Goal: Task Accomplishment & Management: Manage account settings

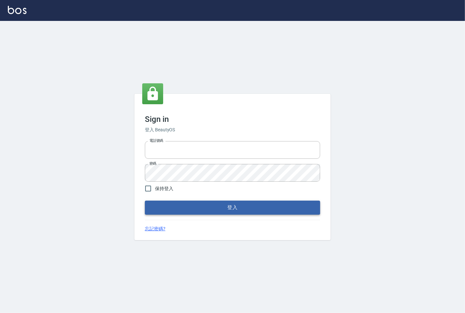
type input "25331148"
click at [215, 205] on button "登入" at bounding box center [232, 208] width 175 height 14
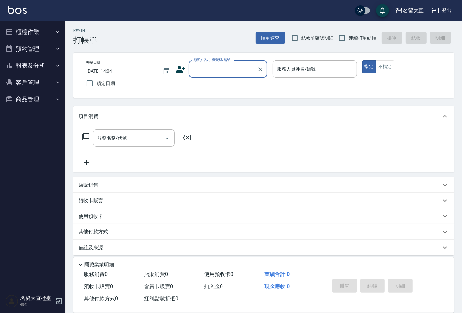
click at [210, 77] on div "顧客姓名/手機號碼/編號" at bounding box center [228, 69] width 79 height 17
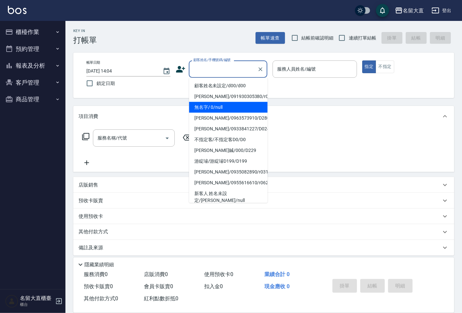
click at [226, 105] on li "無名字/ 0/null" at bounding box center [228, 107] width 79 height 11
type input "無名字/ 0/null"
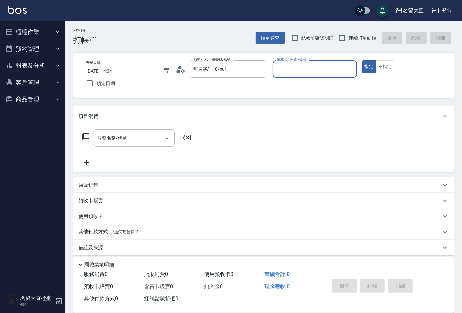
click at [278, 75] on input "服務人員姓名/編號" at bounding box center [314, 68] width 78 height 11
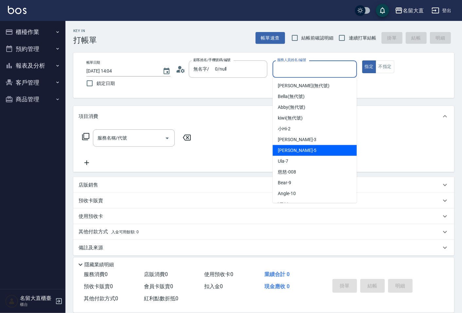
scroll to position [73, 0]
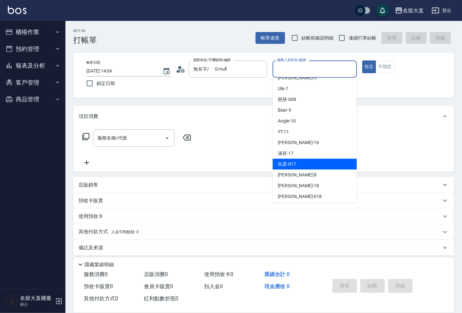
click at [317, 164] on div "欣柔 -017" at bounding box center [315, 164] width 84 height 11
type input "欣柔-017"
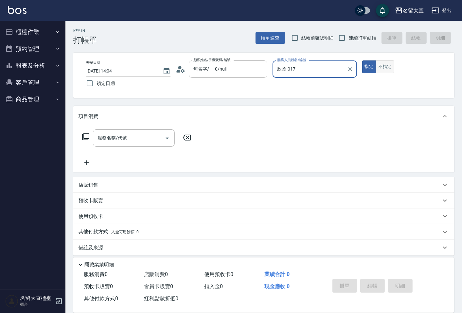
click at [385, 64] on button "不指定" at bounding box center [385, 67] width 18 height 13
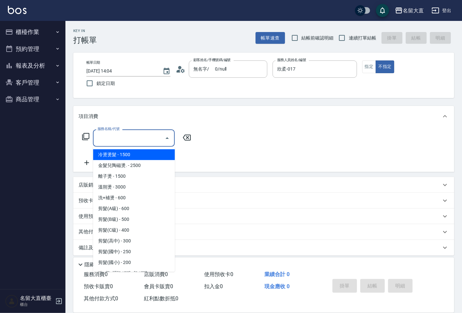
click at [139, 139] on input "服務名稱/代號" at bounding box center [129, 138] width 66 height 11
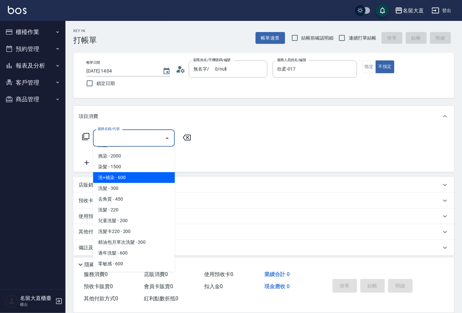
scroll to position [145, 0]
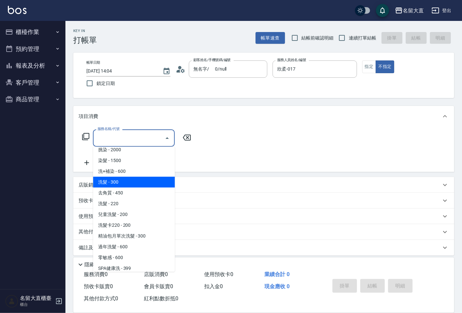
click at [123, 185] on span "洗髮 - 300" at bounding box center [134, 182] width 82 height 11
type input "洗髮(500)"
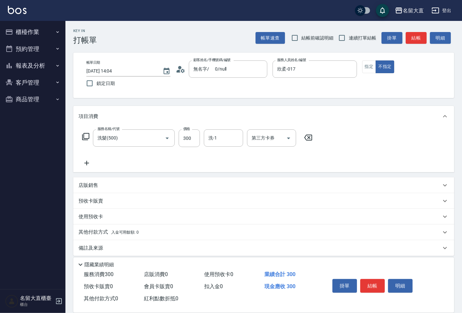
click at [201, 143] on div "服務名稱/代號 洗髮(500) 服務名稱/代號 價格 300 價格 洗-1 洗-1 第三方卡券 第三方卡券" at bounding box center [198, 139] width 238 height 18
click at [198, 142] on input "300" at bounding box center [189, 139] width 21 height 18
type input "350"
click at [85, 164] on icon at bounding box center [87, 163] width 16 height 8
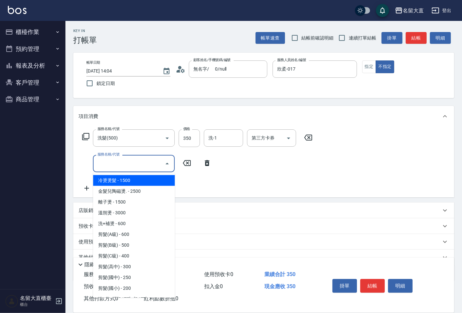
click at [102, 164] on input "服務名稱/代號" at bounding box center [129, 163] width 66 height 11
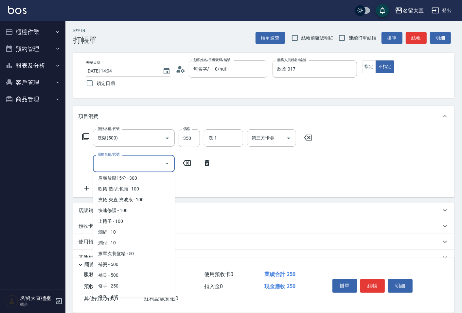
scroll to position [581, 0]
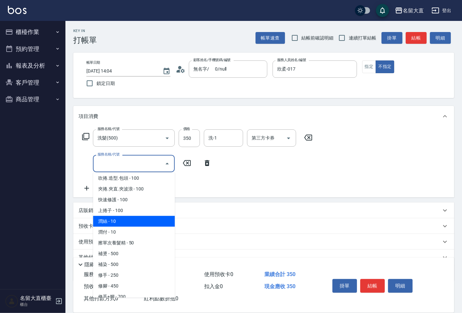
click at [121, 217] on span "潤絲 - 10" at bounding box center [134, 221] width 82 height 11
type input "[PERSON_NAME](802)"
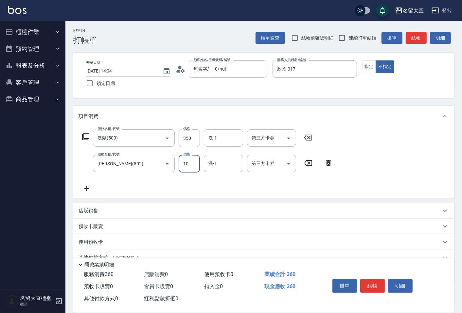
click at [182, 172] on input "10" at bounding box center [189, 164] width 21 height 18
type input "20"
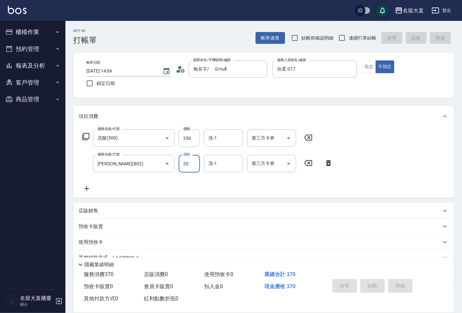
click at [156, 159] on div "Key In 打帳單 帳單速查 結帳前確認明細 連續打單結帳 掛單 結帳 明細 帳單日期 [DATE] 14:04 鎖定日期 顧客姓名/手機號碼/編號 無名字…" at bounding box center [231, 172] width 462 height 344
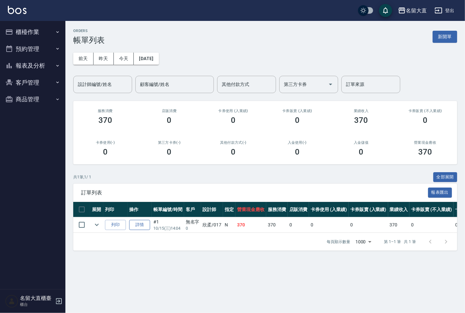
click at [146, 227] on link "詳情" at bounding box center [139, 225] width 21 height 10
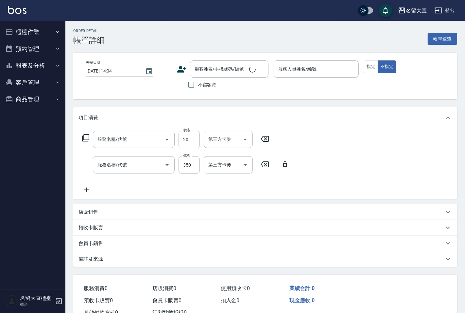
type input "欣柔-017"
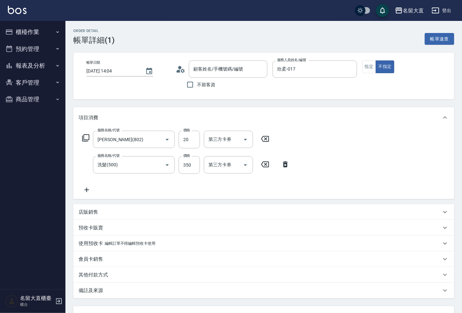
type input "[PERSON_NAME](802)"
type input "洗髮(500)"
type input "無名字/ 0/null"
click at [155, 138] on icon "Clear" at bounding box center [158, 139] width 7 height 7
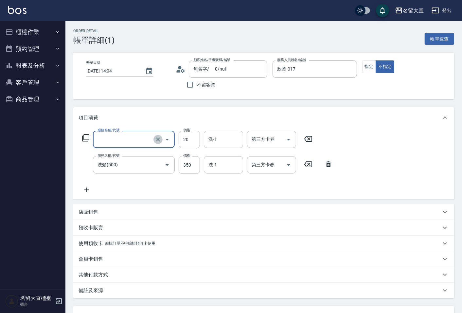
click at [158, 138] on icon "Clear" at bounding box center [158, 139] width 7 height 7
type input "[PERSON_NAME](802)"
click at [186, 142] on input "20" at bounding box center [189, 140] width 21 height 18
type input "0"
click at [368, 83] on div "帳單日期 [DATE] 14:04 顧客姓名/手機號碼/編號 無名字/ 0/null 顧客姓名/手機號碼/編號 不留客資 服務人員姓名/編號 欣柔-017 服…" at bounding box center [263, 76] width 365 height 31
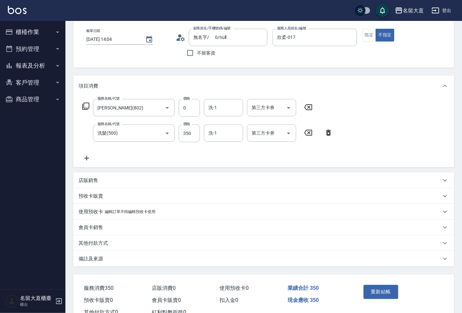
scroll to position [55, 0]
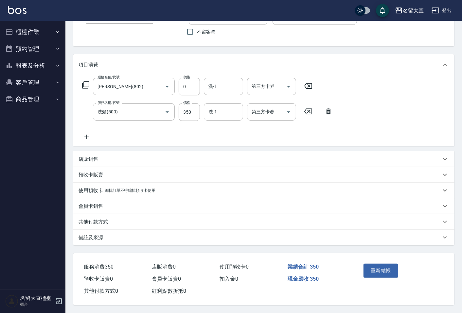
click at [378, 261] on div "重新結帳" at bounding box center [380, 275] width 39 height 28
click at [378, 264] on button "重新結帳" at bounding box center [381, 271] width 35 height 14
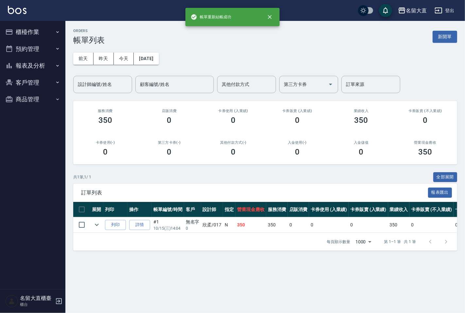
click at [48, 31] on button "櫃檯作業" at bounding box center [33, 32] width 60 height 17
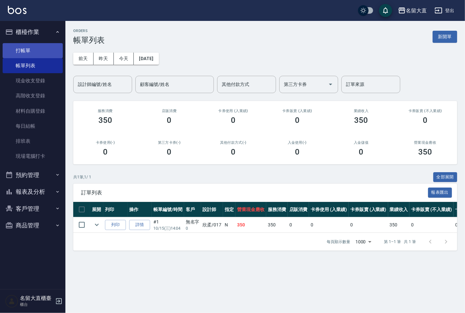
click at [35, 51] on link "打帳單" at bounding box center [33, 50] width 60 height 15
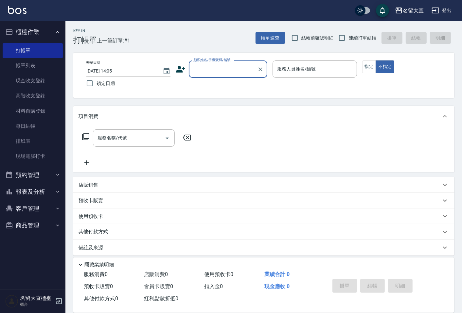
click at [210, 73] on input "顧客姓名/手機號碼/編號" at bounding box center [223, 68] width 63 height 11
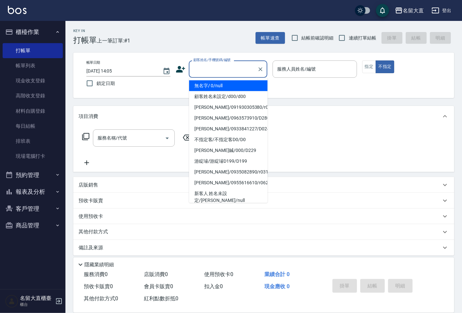
drag, startPoint x: 217, startPoint y: 88, endPoint x: 295, endPoint y: 79, distance: 79.3
click at [217, 87] on li "無名字/ 0/null" at bounding box center [228, 85] width 79 height 11
type input "無名字/ 0/null"
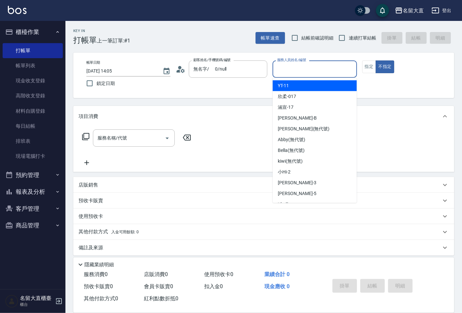
click at [297, 72] on input "服務人員姓名/編號" at bounding box center [314, 68] width 78 height 11
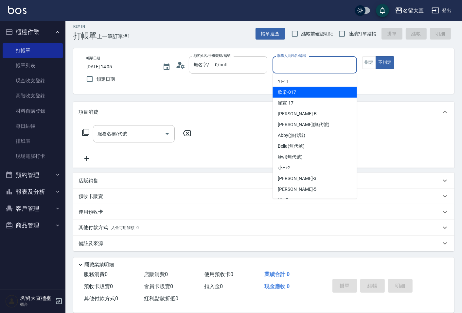
click at [283, 90] on span "欣柔 -017" at bounding box center [287, 92] width 18 height 7
type input "欣柔-017"
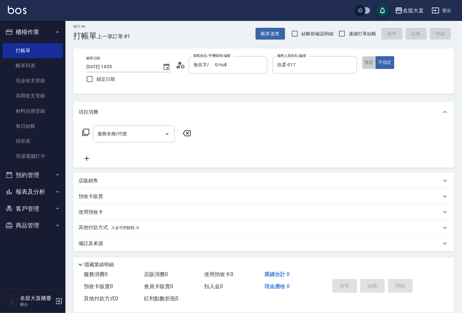
click at [370, 57] on button "指定" at bounding box center [369, 62] width 14 height 13
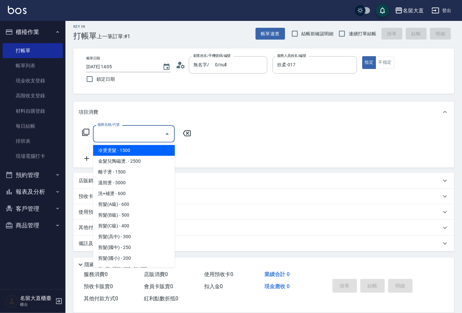
click at [144, 133] on input "服務名稱/代號" at bounding box center [129, 133] width 66 height 11
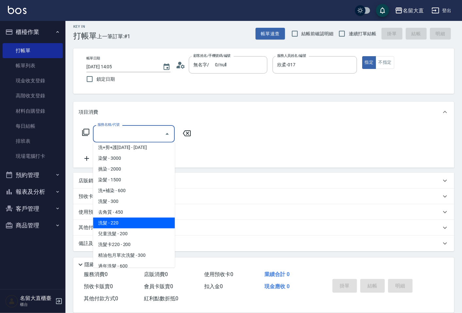
scroll to position [109, 0]
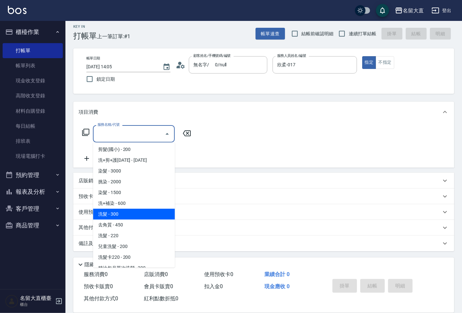
click at [118, 211] on span "洗髮 - 300" at bounding box center [134, 214] width 82 height 11
type input "洗髮(500)"
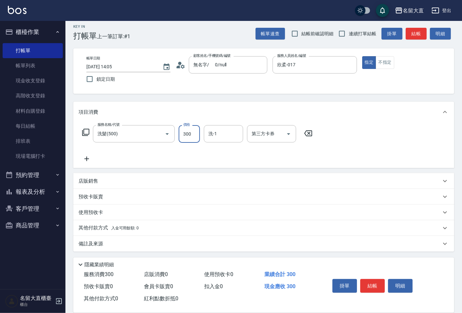
click at [198, 133] on input "300" at bounding box center [189, 134] width 21 height 18
type input "350"
click at [89, 157] on icon at bounding box center [87, 159] width 16 height 8
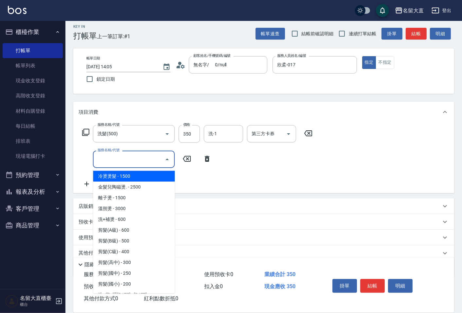
click at [113, 162] on input "服務名稱/代號" at bounding box center [129, 159] width 66 height 11
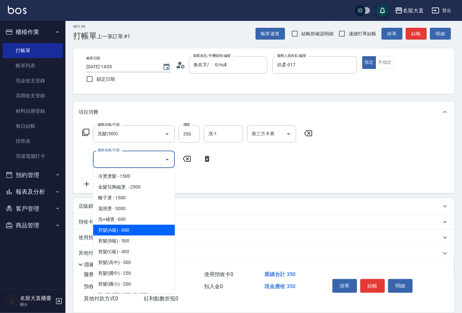
click at [122, 225] on span "剪髮(A級) - 600" at bounding box center [134, 230] width 82 height 11
type input "剪髮(A級)(301)"
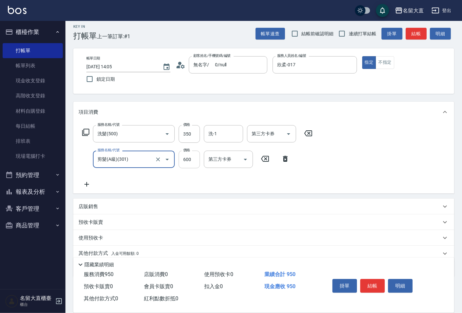
click at [189, 160] on input "600" at bounding box center [189, 160] width 21 height 18
type input "100"
click at [364, 283] on button "結帳" at bounding box center [372, 286] width 25 height 14
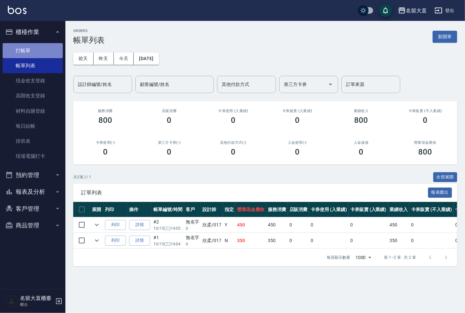
click at [31, 44] on link "打帳單" at bounding box center [33, 50] width 60 height 15
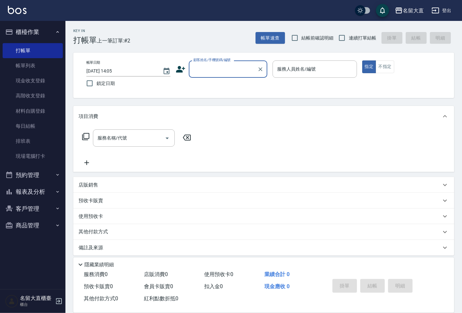
click at [200, 67] on input "顧客姓名/手機號碼/編號" at bounding box center [223, 68] width 63 height 11
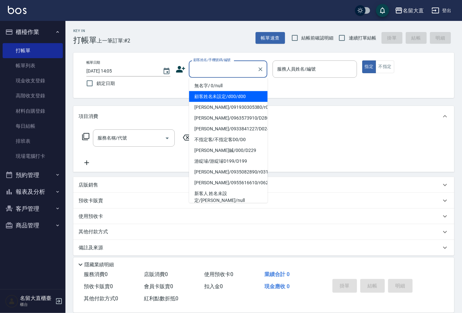
click at [208, 91] on li "顧客姓名未設定/d00/d00" at bounding box center [228, 96] width 79 height 11
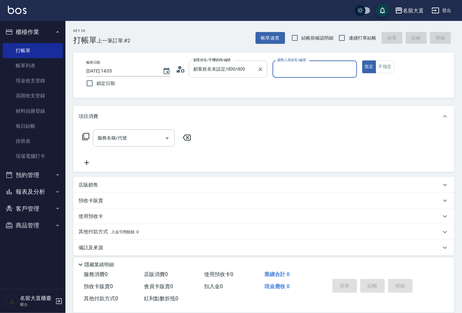
click at [209, 68] on input "顧客姓名未設定/d00/d00" at bounding box center [223, 68] width 63 height 11
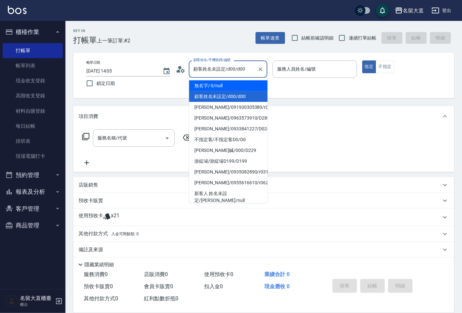
click at [218, 88] on li "無名字/ 0/null" at bounding box center [228, 85] width 79 height 11
type input "無名字/ 0/null"
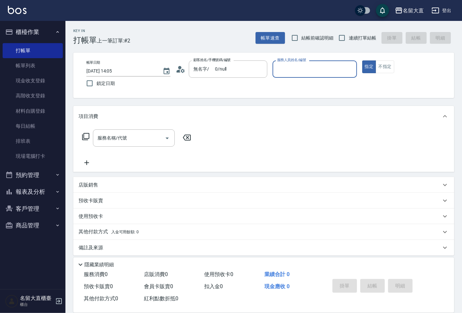
click at [276, 71] on input "服務人員姓名/編號" at bounding box center [314, 68] width 78 height 11
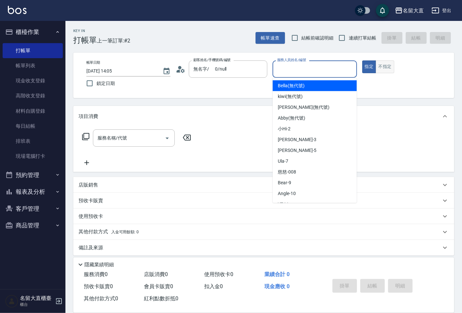
click at [383, 67] on button "不指定" at bounding box center [385, 67] width 18 height 13
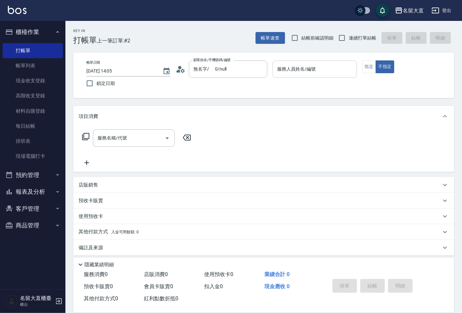
click at [289, 70] on input "服務人員姓名/編號" at bounding box center [314, 68] width 78 height 11
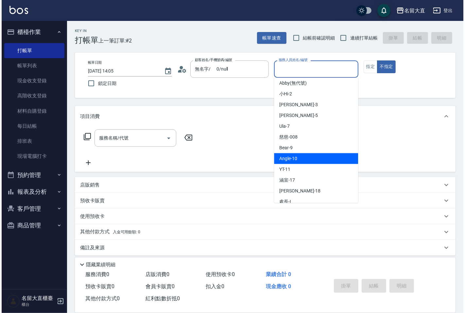
scroll to position [96, 0]
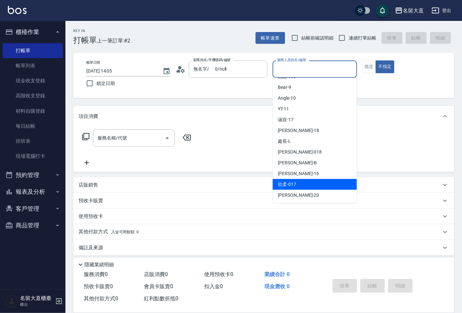
click at [296, 179] on div "欣柔 -017" at bounding box center [315, 184] width 84 height 11
type input "欣柔-017"
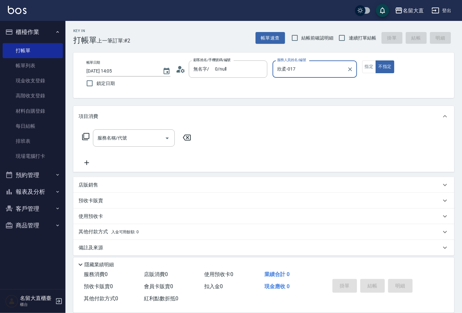
click at [182, 73] on icon at bounding box center [183, 71] width 4 height 4
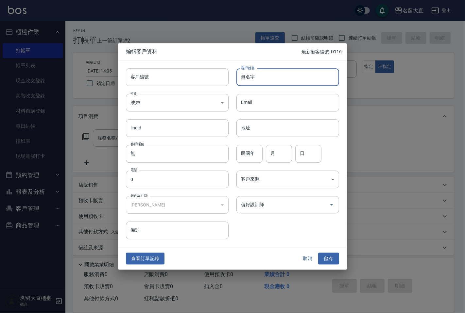
click at [261, 79] on input "無名字" at bounding box center [288, 77] width 103 height 18
type input "無"
type input "葉"
type input "[PERSON_NAME]"
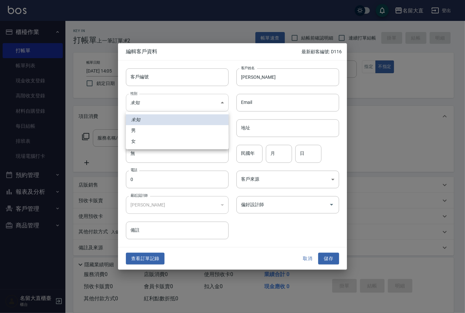
click at [135, 105] on body "名留大直 登出 櫃檯作業 打帳單 帳單列表 現金收支登錄 高階收支登錄 材料自購登錄 每日結帳 排班表 現場電腦打卡 預約管理 預約管理 單日預約紀錄 單週預…" at bounding box center [232, 159] width 465 height 318
click at [142, 143] on li "女" at bounding box center [177, 141] width 103 height 11
type input "[DEMOGRAPHIC_DATA]"
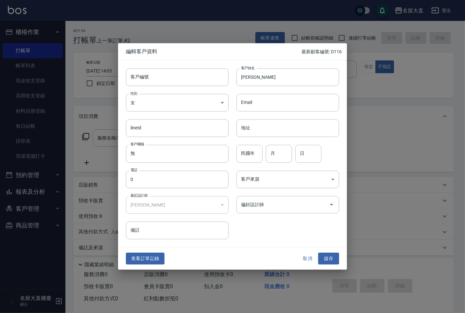
click at [182, 204] on div "[PERSON_NAME]" at bounding box center [177, 205] width 103 height 18
click at [245, 182] on body "名留大直 登出 櫃檯作業 打帳單 帳單列表 現金收支登錄 高階收支登錄 材料自購登錄 每日結帳 排班表 現場電腦打卡 預約管理 預約管理 單日預約紀錄 單週預…" at bounding box center [232, 159] width 465 height 318
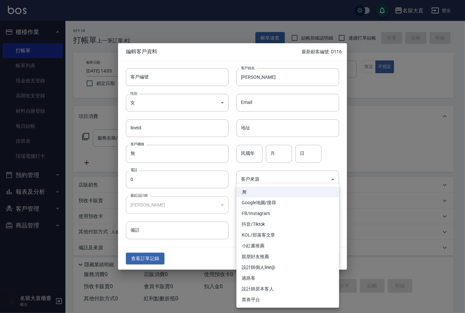
click at [215, 183] on div at bounding box center [232, 156] width 465 height 313
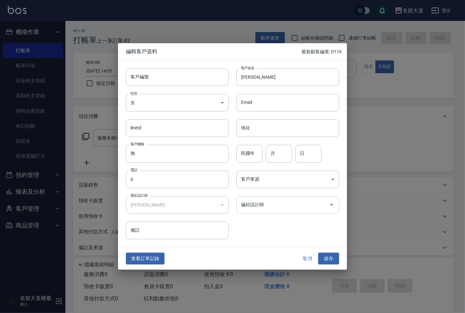
click at [250, 208] on input "偏好設計師" at bounding box center [283, 204] width 87 height 11
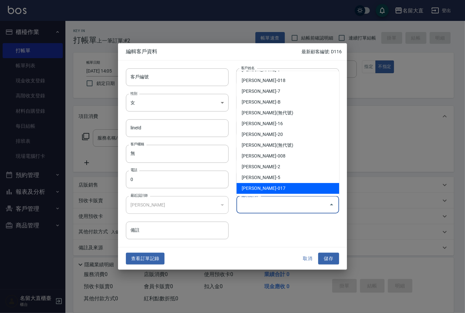
click at [274, 185] on li "[PERSON_NAME]-017" at bounding box center [288, 188] width 103 height 11
type input "[PERSON_NAME]"
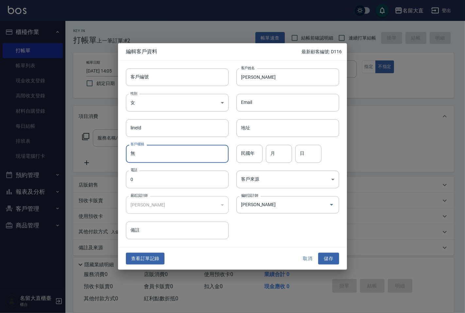
click at [196, 156] on input "無" at bounding box center [177, 154] width 103 height 18
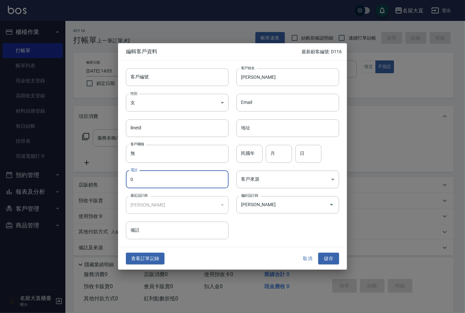
click at [193, 177] on input "0" at bounding box center [177, 180] width 103 height 18
type input "0983498887"
click at [333, 257] on button "儲存" at bounding box center [328, 259] width 21 height 12
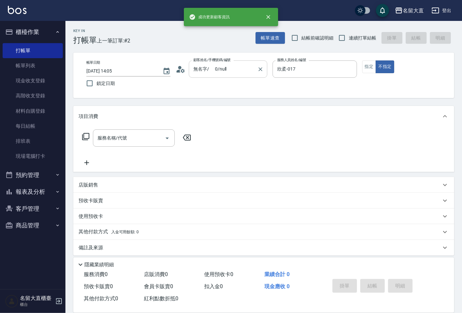
click at [240, 71] on input "無名字/ 0/null" at bounding box center [223, 68] width 63 height 11
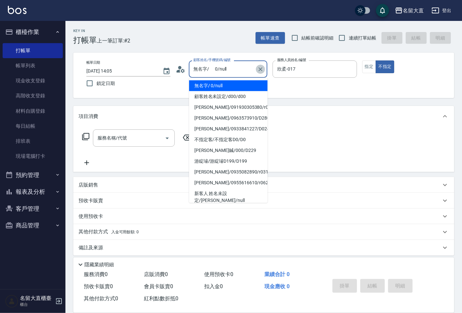
click at [264, 68] on button "Clear" at bounding box center [260, 69] width 9 height 9
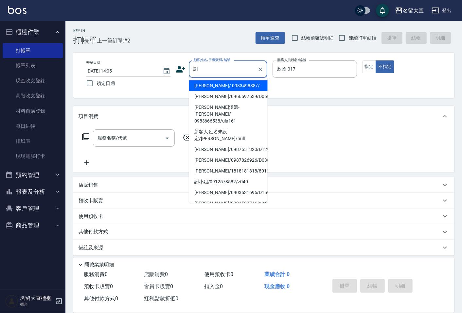
click at [222, 84] on li "[PERSON_NAME]/ 0983498887/" at bounding box center [228, 85] width 79 height 11
type input "[PERSON_NAME]/ 0983498887/"
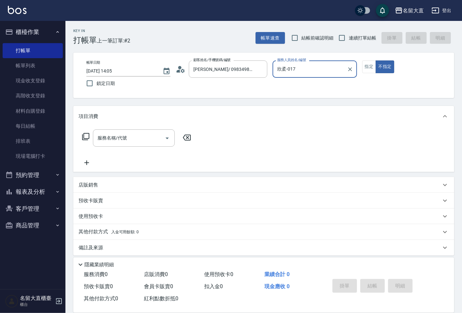
scroll to position [4, 0]
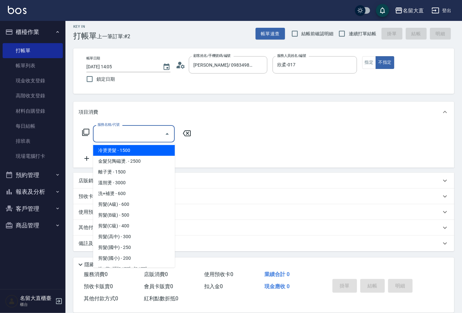
click at [128, 139] on input "服務名稱/代號" at bounding box center [129, 133] width 66 height 11
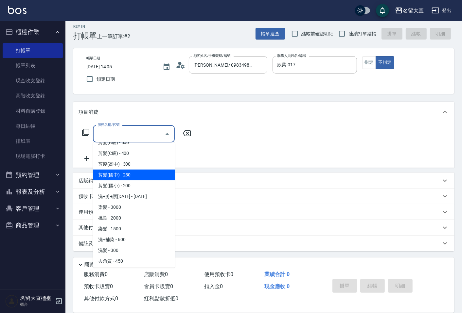
scroll to position [36, 0]
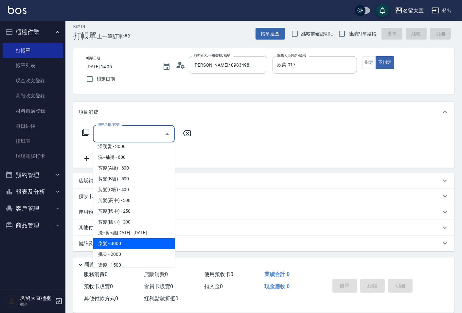
click at [110, 242] on span "染髮 - 3000" at bounding box center [134, 244] width 82 height 11
type input "染髮(400)"
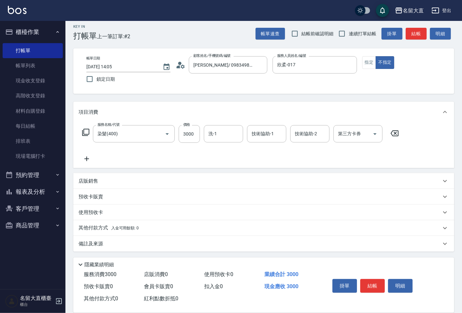
click at [197, 119] on div "項目消費" at bounding box center [263, 112] width 381 height 21
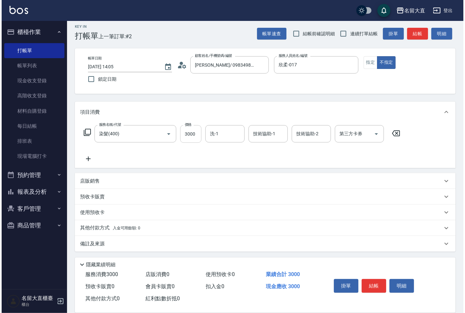
scroll to position [0, 0]
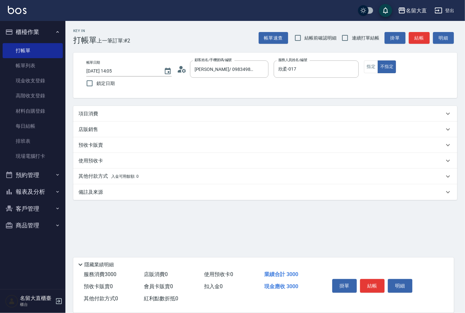
click at [106, 115] on div "項目消費" at bounding box center [262, 114] width 366 height 7
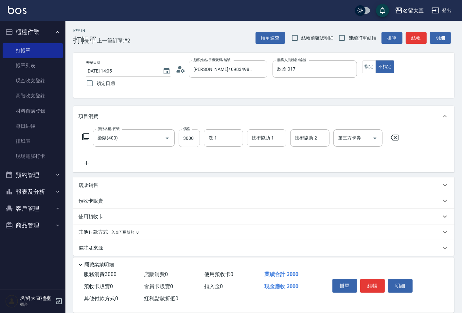
click at [195, 138] on input "3000" at bounding box center [189, 139] width 21 height 18
type input "1680"
click at [376, 288] on button "結帳" at bounding box center [372, 286] width 25 height 14
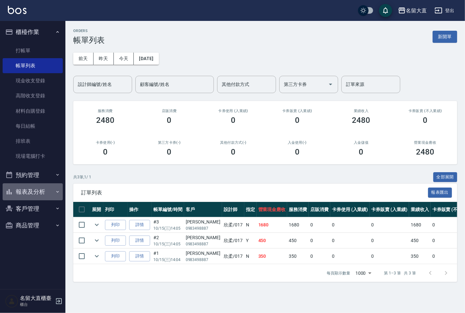
click at [59, 200] on button "報表及分析" at bounding box center [33, 192] width 60 height 17
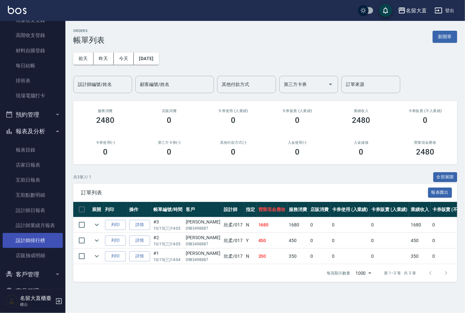
scroll to position [78, 0]
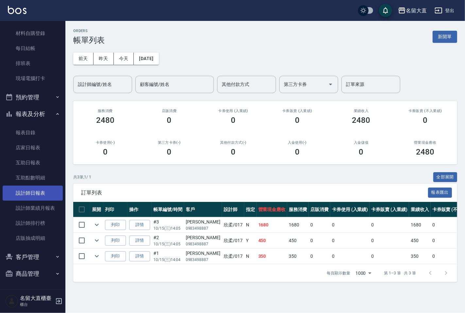
click at [40, 193] on link "設計師日報表" at bounding box center [33, 193] width 60 height 15
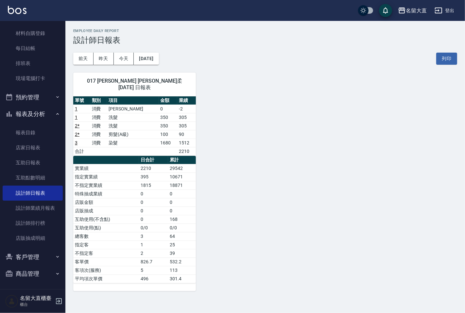
click at [114, 105] on td "[PERSON_NAME]" at bounding box center [133, 109] width 52 height 9
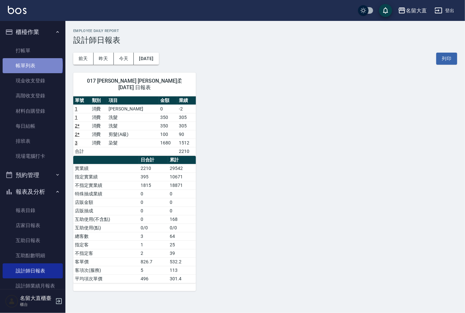
click at [32, 65] on link "帳單列表" at bounding box center [33, 65] width 60 height 15
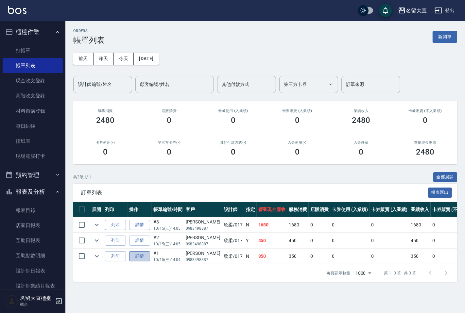
click at [130, 257] on link "詳情" at bounding box center [139, 257] width 21 height 10
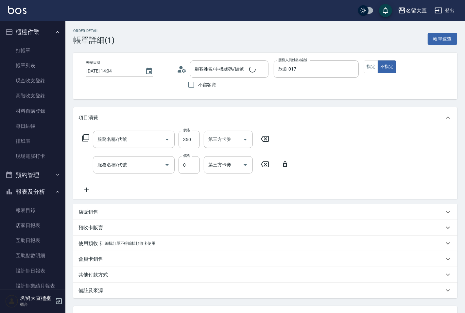
type input "[DATE] 14:04"
type input "欣柔-017"
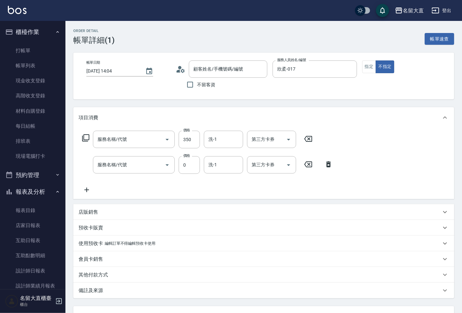
type input "洗髮(500)"
type input "[PERSON_NAME](802)"
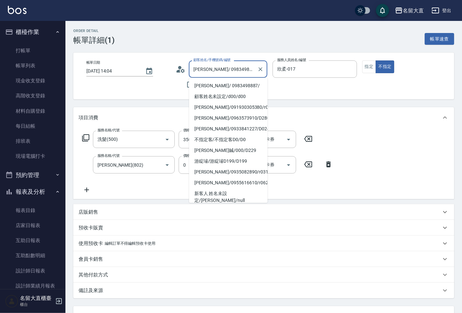
click at [225, 70] on input "[PERSON_NAME]/ 0983498887/" at bounding box center [223, 68] width 63 height 11
click at [227, 93] on li "顧客姓名未設定/d00/d00" at bounding box center [228, 96] width 79 height 11
type input "顧客姓名未設定/d00/d00"
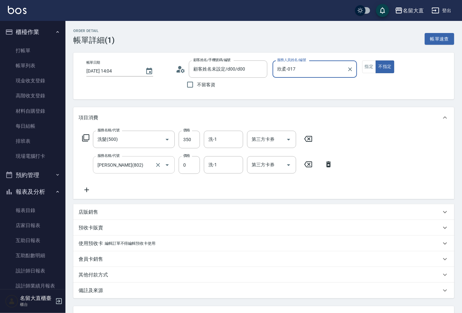
click at [148, 163] on input "[PERSON_NAME](802)" at bounding box center [125, 164] width 58 height 11
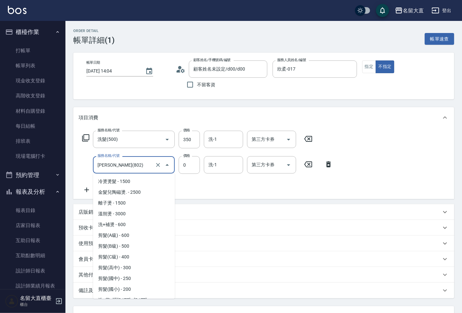
scroll to position [503, 0]
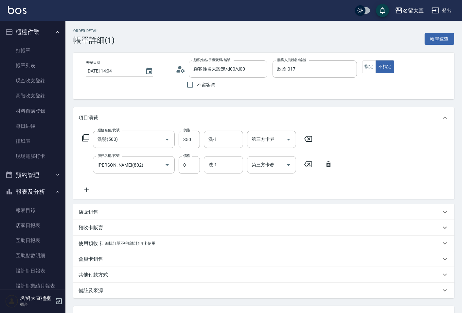
click at [325, 165] on icon at bounding box center [328, 165] width 16 height 8
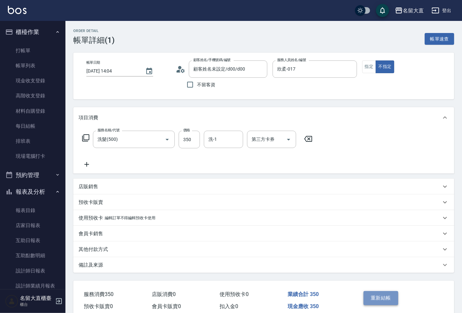
click at [384, 299] on button "重新結帳" at bounding box center [381, 299] width 35 height 14
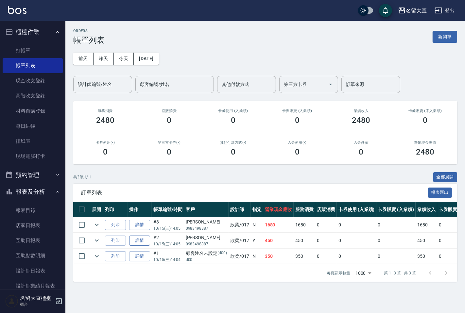
click at [141, 241] on link "詳情" at bounding box center [139, 241] width 21 height 10
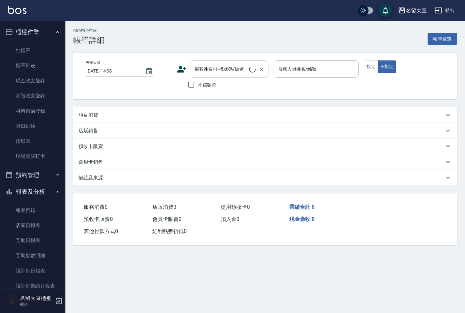
type input "[DATE] 14:05"
type input "欣柔-017"
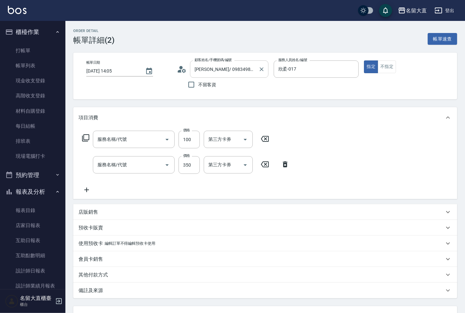
type input "[PERSON_NAME]/ 0983498887/"
type input "剪髮(A級)(301)"
type input "洗髮(500)"
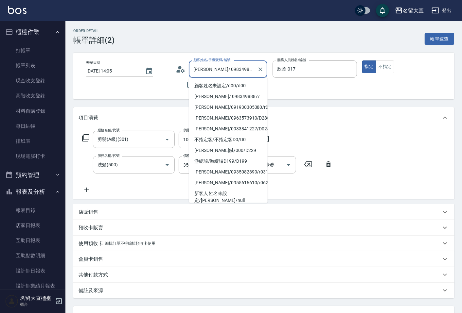
click at [234, 67] on input "[PERSON_NAME]/ 0983498887/" at bounding box center [223, 68] width 63 height 11
click at [221, 84] on li "顧客姓名未設定/d00/d00" at bounding box center [228, 85] width 79 height 11
type input "顧客姓名未設定/d00/d00"
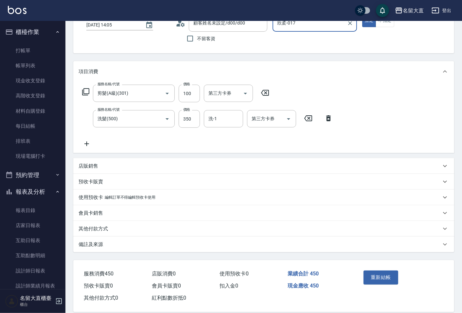
scroll to position [55, 0]
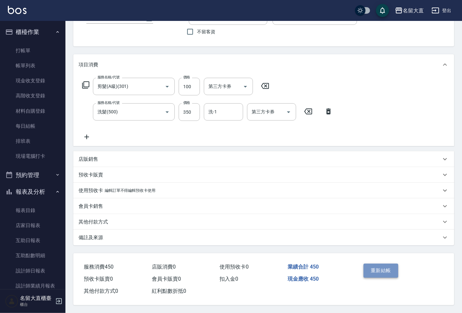
click at [369, 269] on button "重新結帳" at bounding box center [381, 271] width 35 height 14
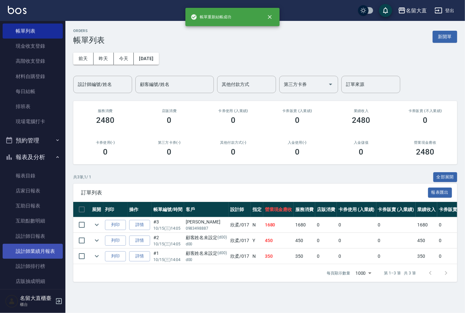
scroll to position [36, 0]
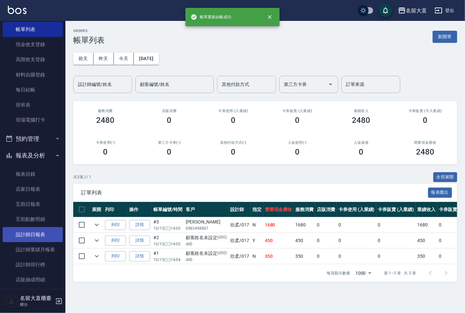
click at [31, 238] on link "設計師日報表" at bounding box center [33, 234] width 60 height 15
